Goal: Transaction & Acquisition: Book appointment/travel/reservation

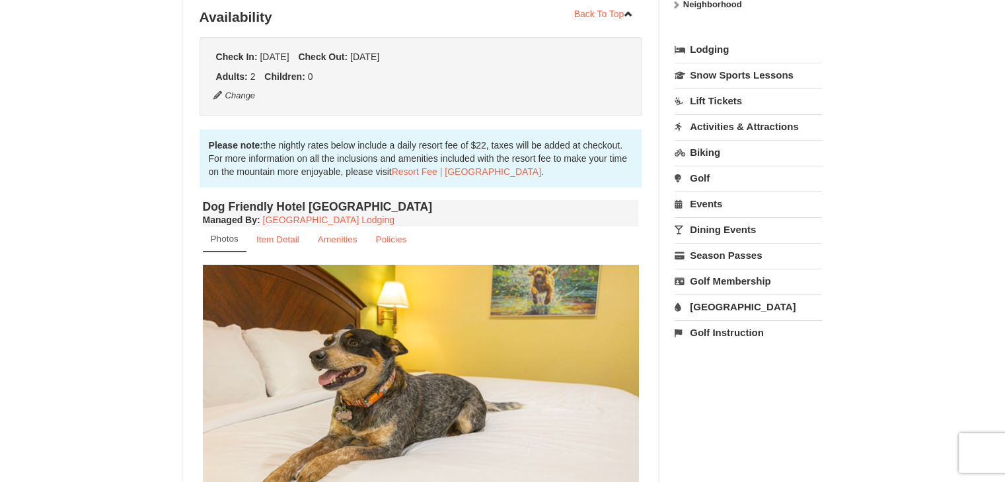
scroll to position [423, 0]
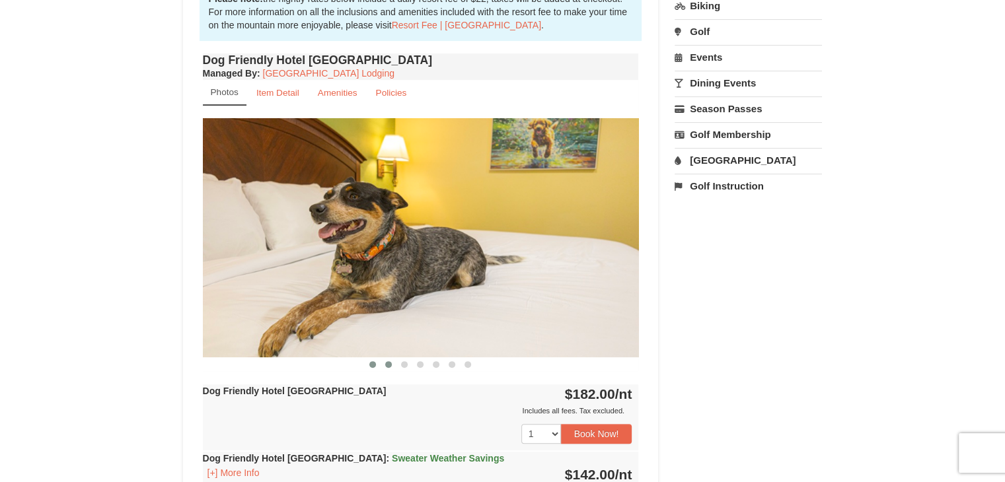
click at [388, 363] on span at bounding box center [388, 364] width 7 height 7
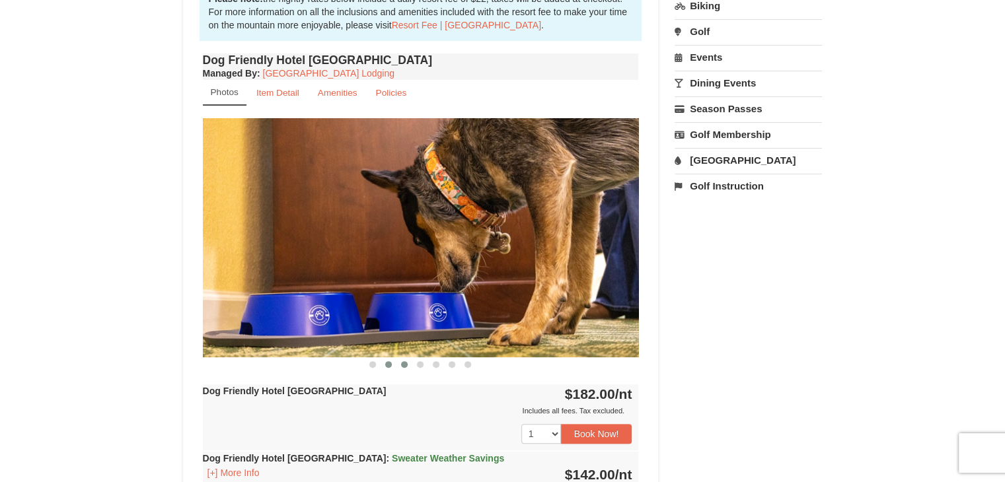
click at [408, 361] on button at bounding box center [404, 364] width 16 height 13
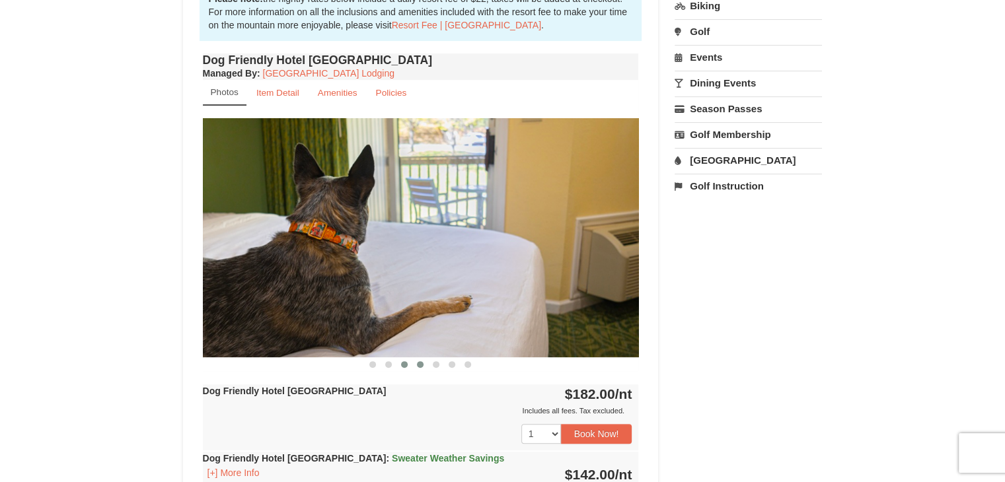
click at [423, 361] on span at bounding box center [420, 364] width 7 height 7
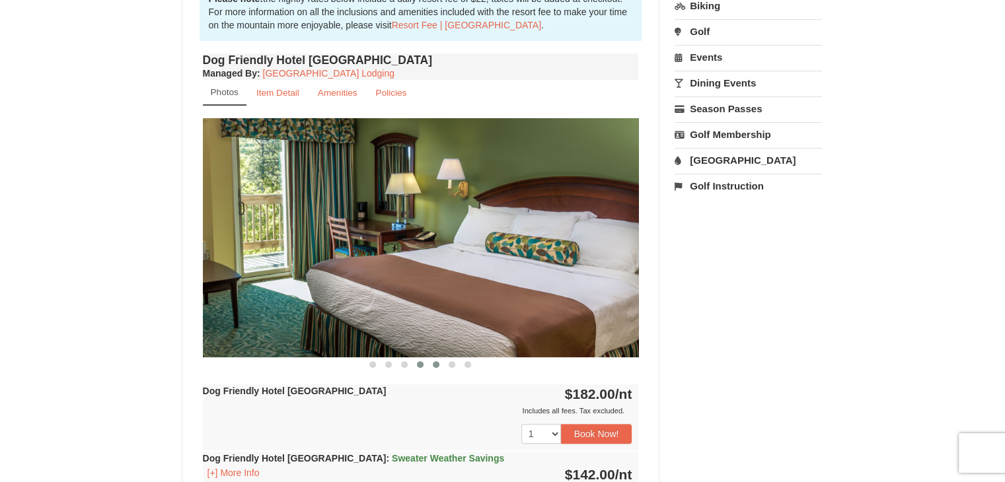
click at [430, 361] on button at bounding box center [436, 364] width 16 height 13
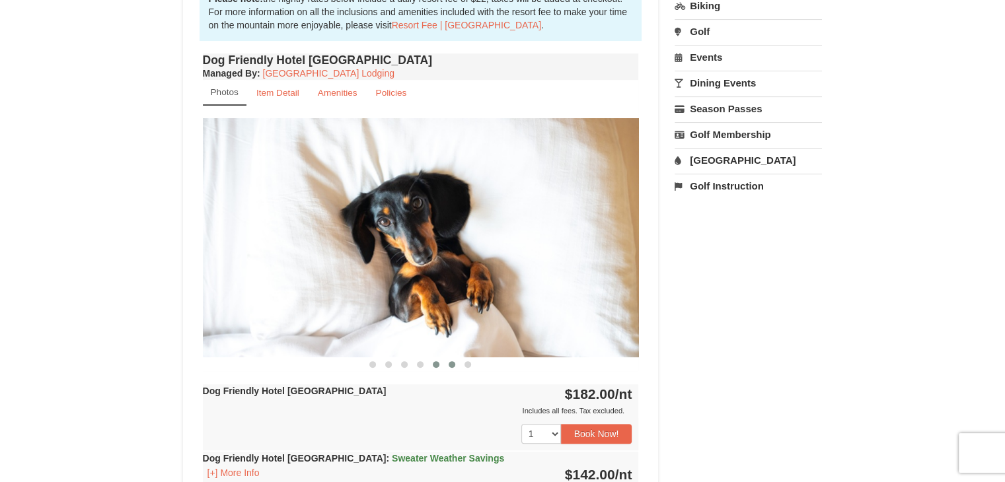
click at [447, 361] on button at bounding box center [452, 364] width 16 height 13
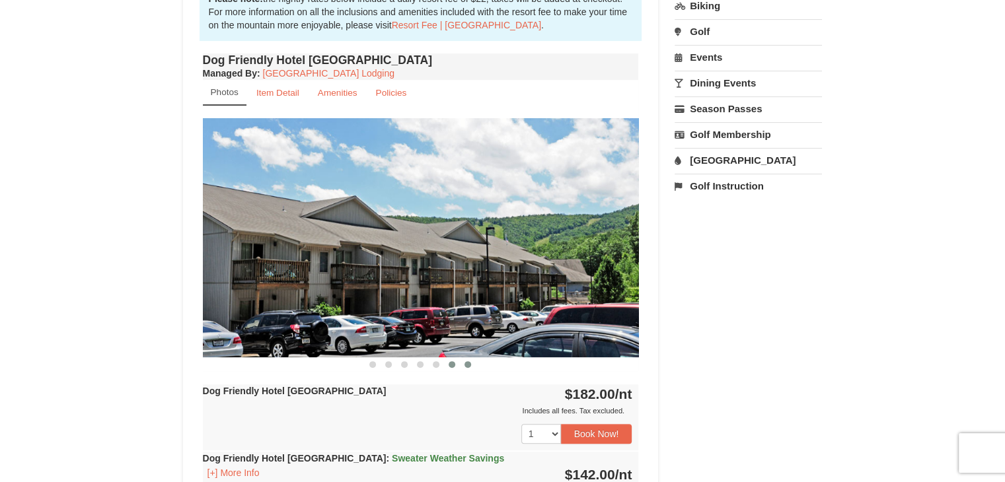
click at [470, 360] on button at bounding box center [468, 364] width 16 height 13
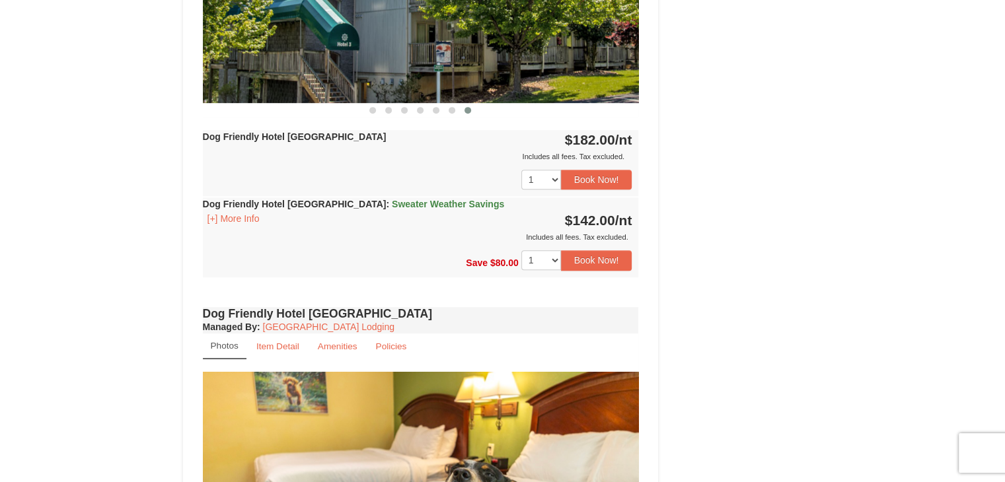
scroll to position [714, 0]
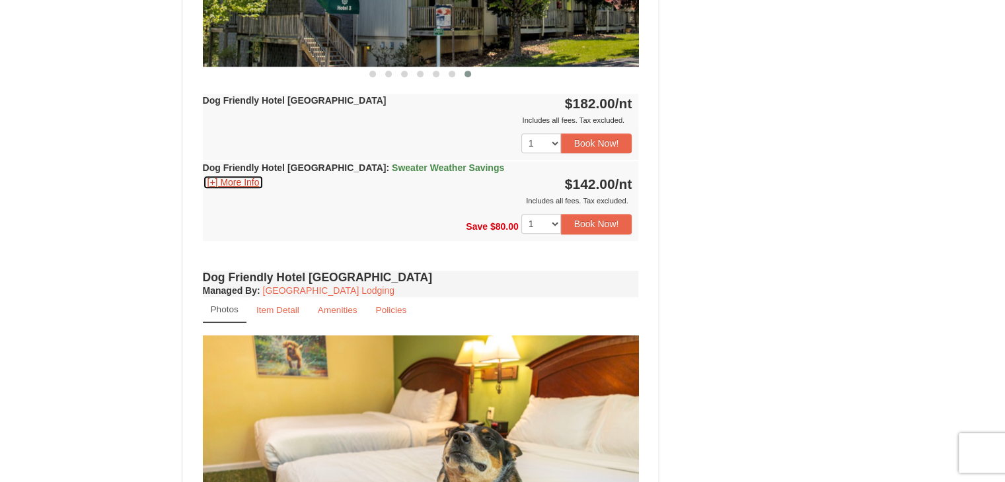
click at [229, 180] on button "[+] More Info" at bounding box center [233, 182] width 61 height 15
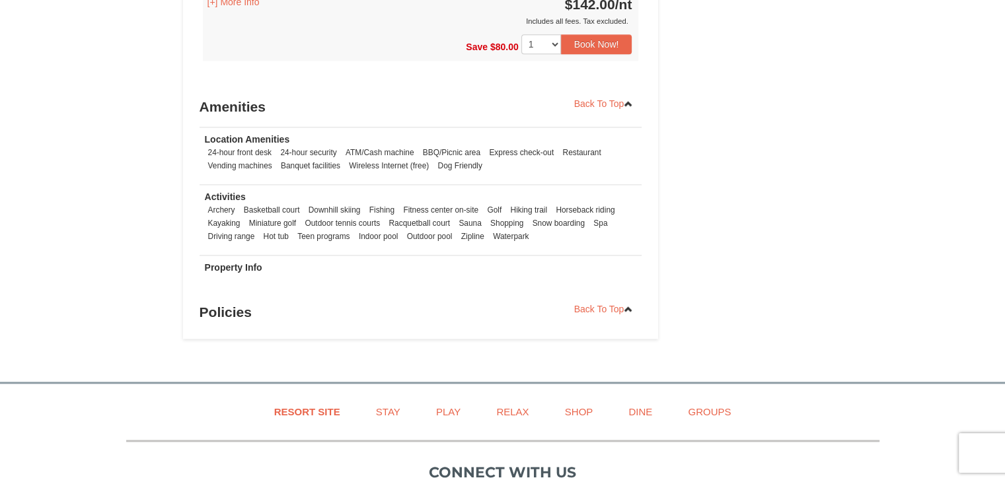
scroll to position [1559, 0]
